Goal: Use online tool/utility

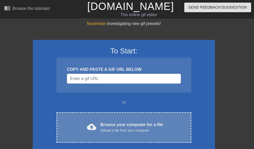
click at [107, 120] on div "cloud_upload Browse your computer for a file Upload a file from your computer C…" at bounding box center [123, 127] width 135 height 30
click at [126, 131] on div "Upload a file from your computer" at bounding box center [131, 130] width 63 height 5
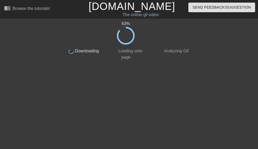
click at [133, 50] on span "Loading onto page" at bounding box center [129, 54] width 25 height 11
